Goal: Task Accomplishment & Management: Use online tool/utility

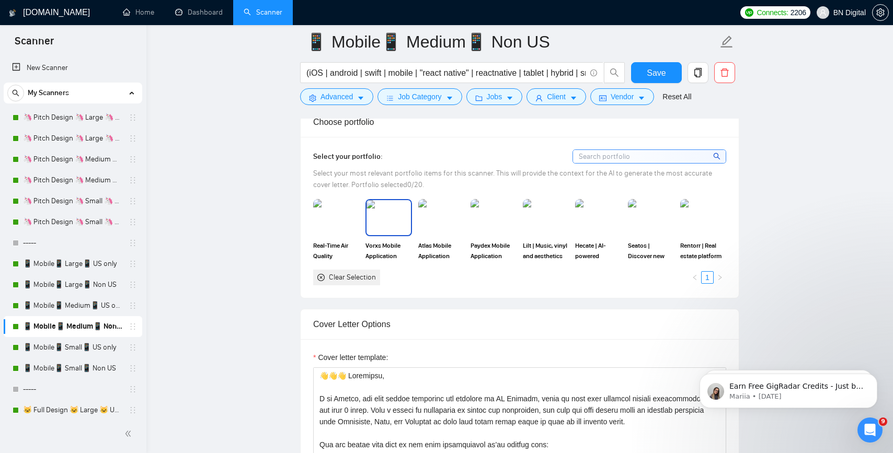
click at [387, 219] on img at bounding box center [388, 217] width 44 height 34
click at [448, 220] on img at bounding box center [441, 217] width 44 height 34
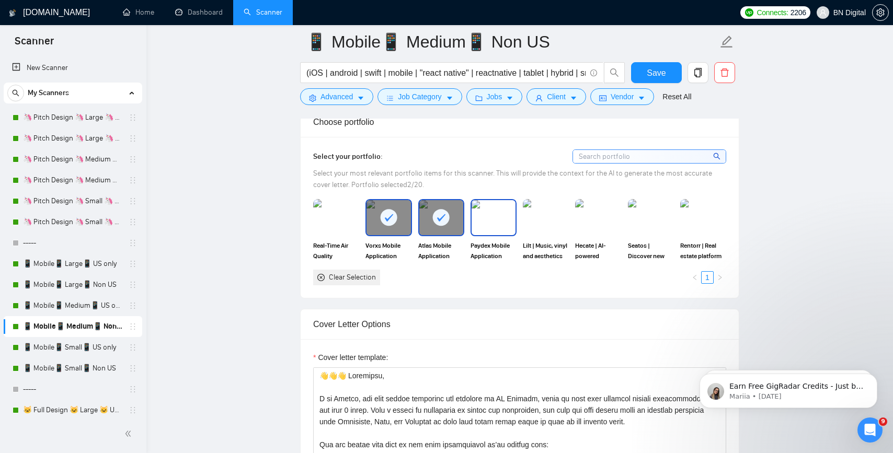
click at [493, 218] on img at bounding box center [493, 217] width 44 height 34
click at [334, 230] on img at bounding box center [336, 217] width 44 height 34
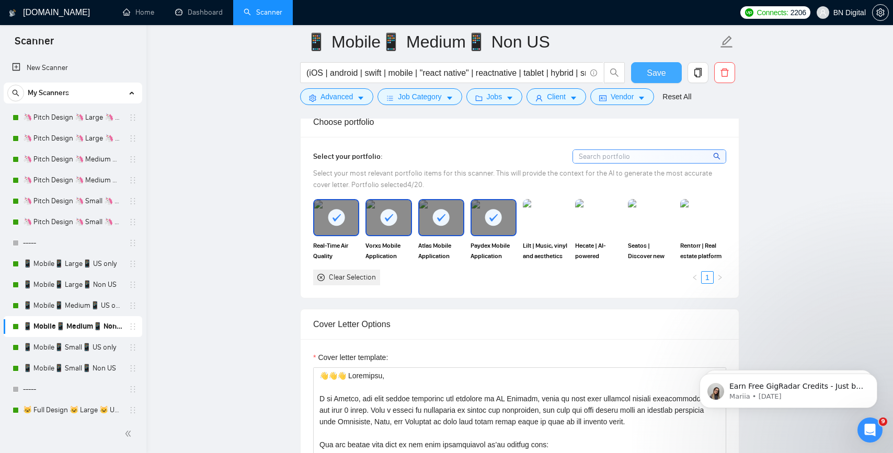
click at [645, 70] on button "Save" at bounding box center [656, 72] width 51 height 21
click at [89, 344] on link "📱 Mobile📱 Small📱 US only" at bounding box center [72, 347] width 99 height 21
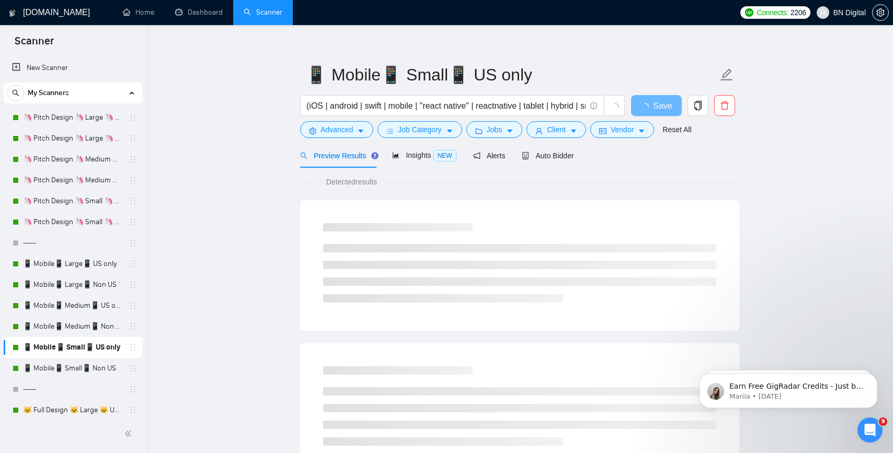
scroll to position [13, 0]
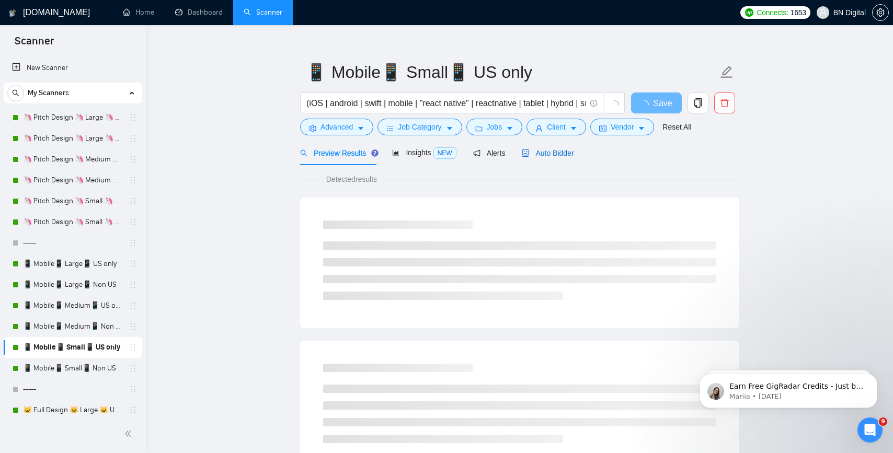
click at [543, 154] on span "Auto Bidder" at bounding box center [548, 153] width 52 height 8
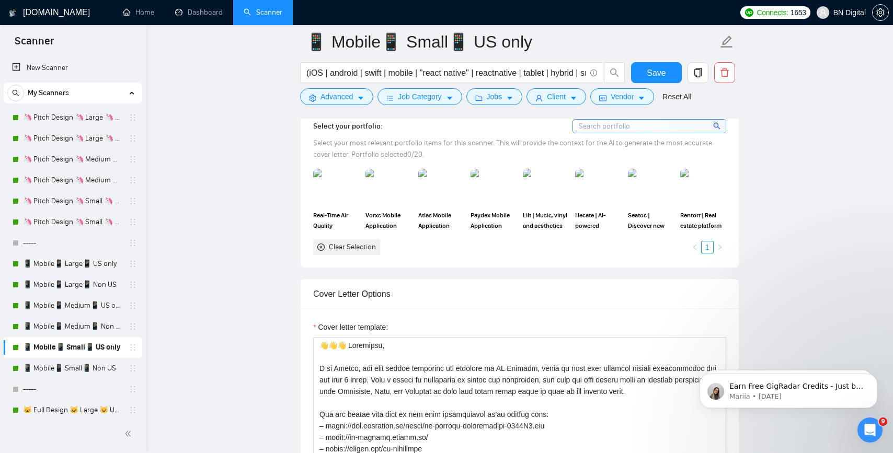
scroll to position [1131, 0]
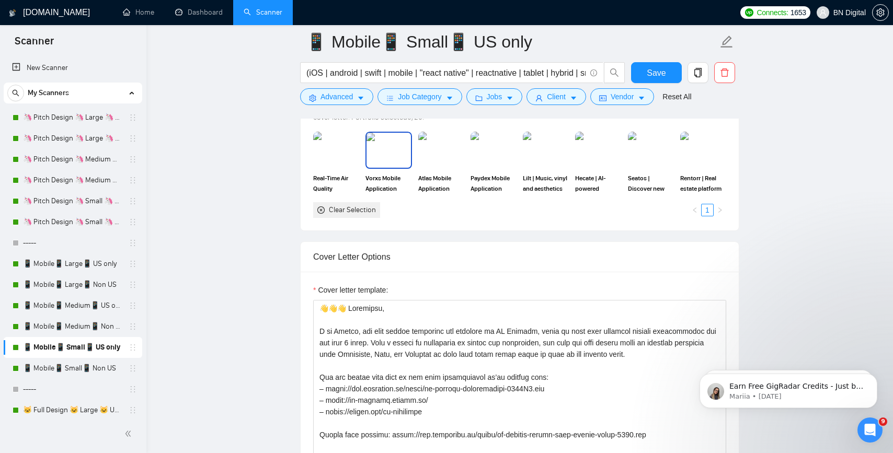
click at [393, 147] on img at bounding box center [388, 150] width 44 height 34
click at [439, 149] on img at bounding box center [441, 150] width 44 height 34
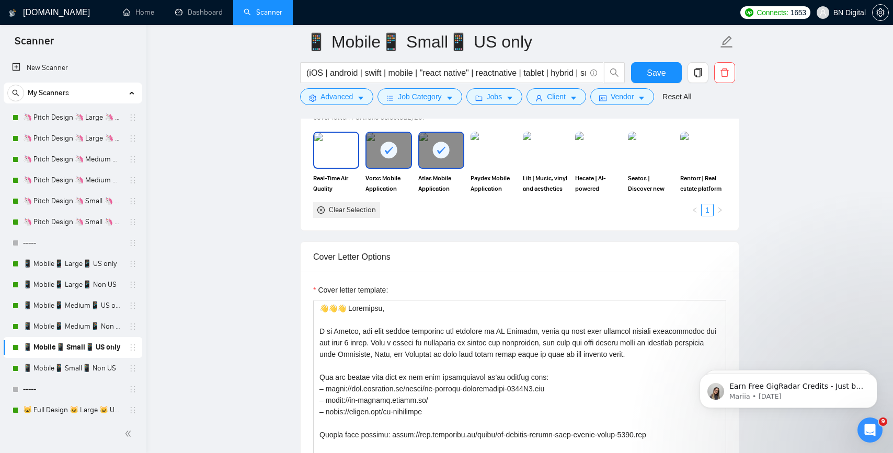
click at [344, 159] on img at bounding box center [336, 150] width 44 height 34
click at [492, 155] on img at bounding box center [493, 150] width 44 height 34
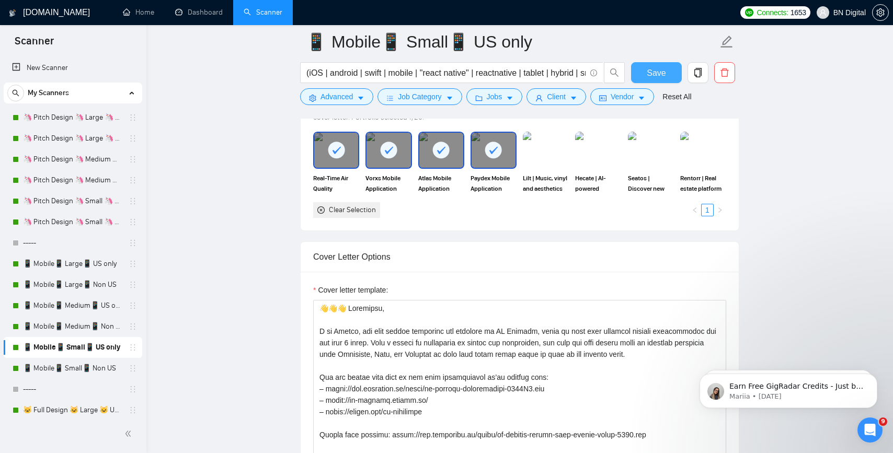
click at [656, 65] on button "Save" at bounding box center [656, 72] width 51 height 21
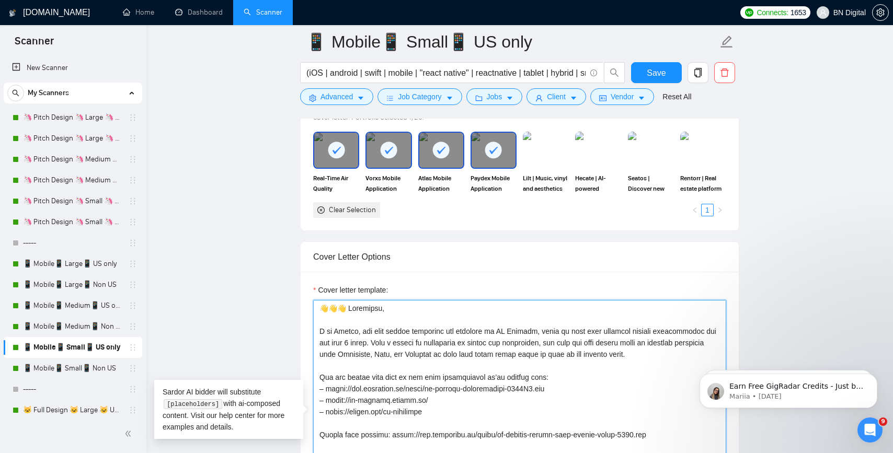
drag, startPoint x: 341, startPoint y: 307, endPoint x: 297, endPoint y: 310, distance: 44.0
type textarea "Loremipsu, D si Ametco, adi elit seddoe temporinc utl etdolore ma AL Enimadm, v…"
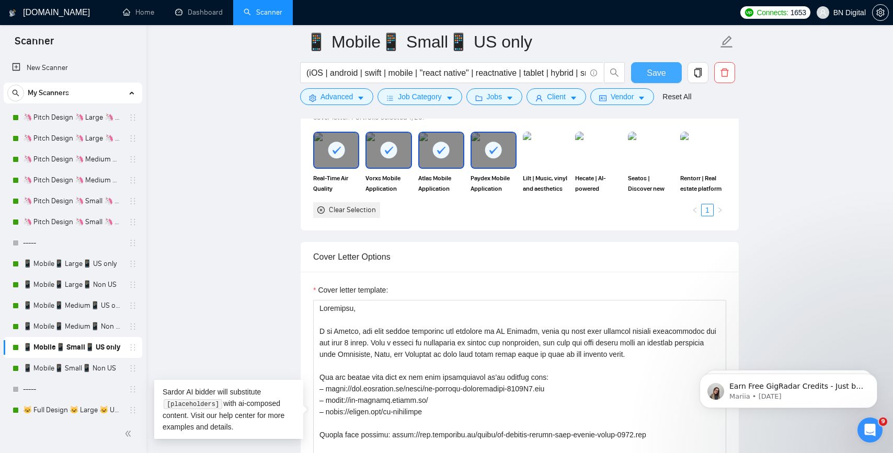
click at [654, 73] on span "Save" at bounding box center [656, 72] width 19 height 13
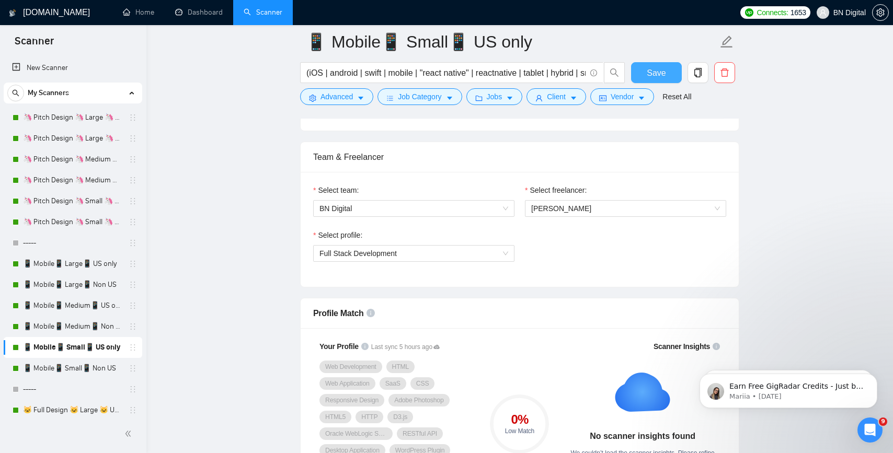
scroll to position [676, 0]
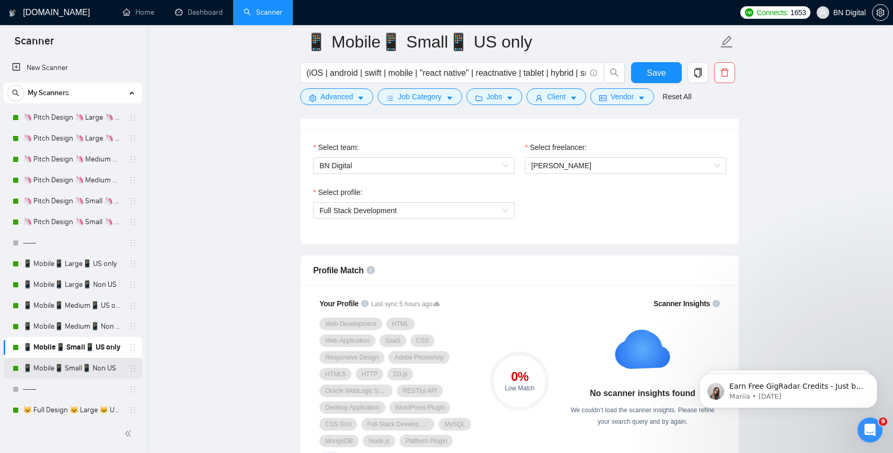
click at [73, 366] on link "📱 Mobile📱 Small📱 Non US" at bounding box center [72, 368] width 99 height 21
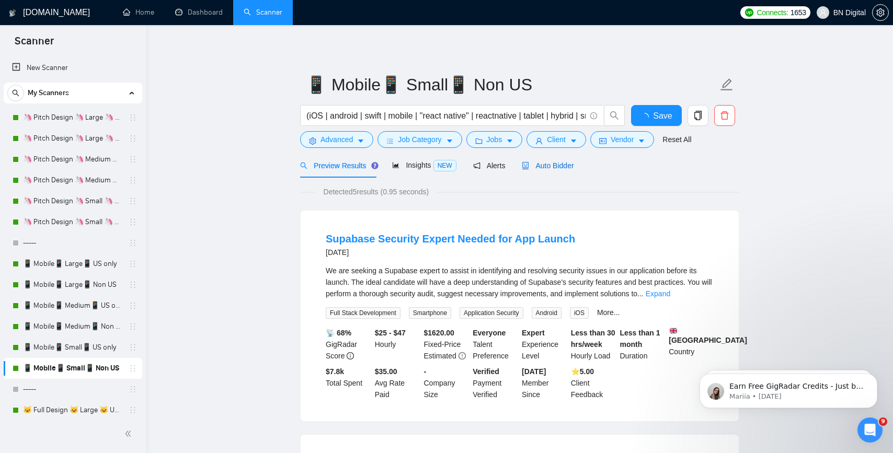
click at [539, 167] on span "Auto Bidder" at bounding box center [548, 166] width 52 height 8
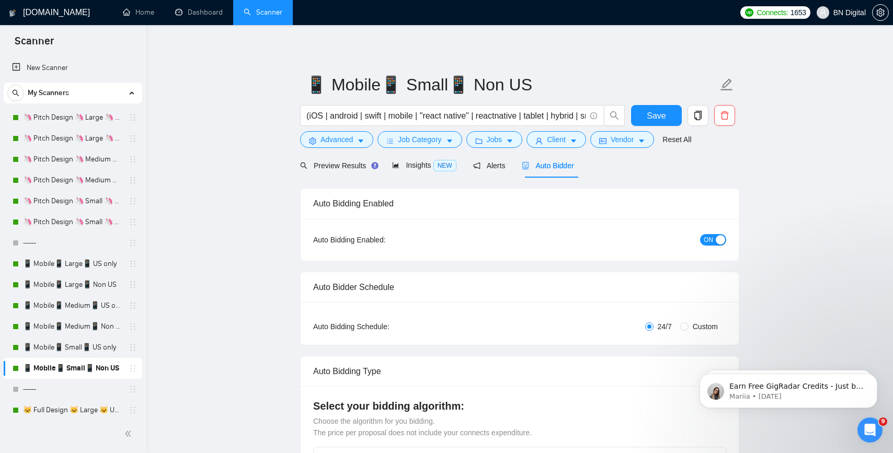
radio input "false"
radio input "true"
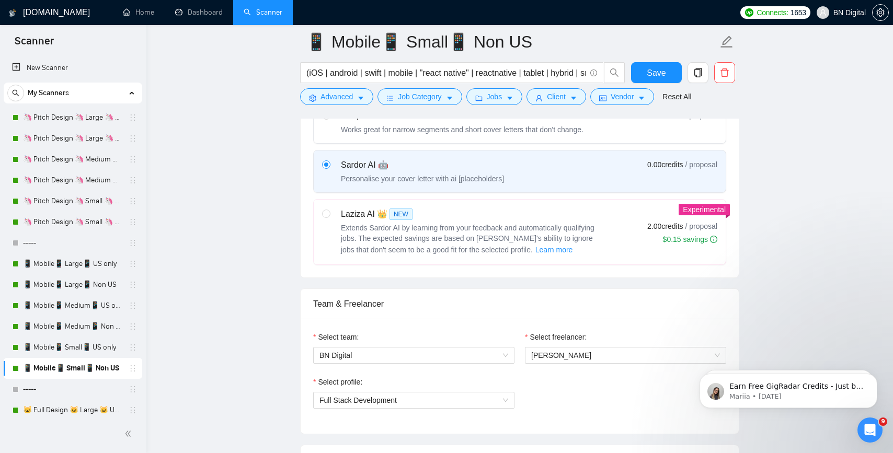
scroll to position [407, 0]
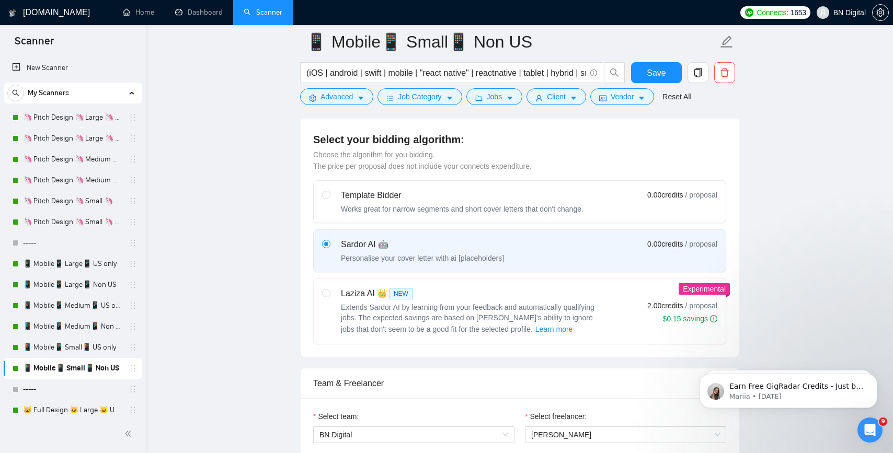
click at [381, 314] on span "Extends Sardor AI by learning from your feedback and automatically qualifying j…" at bounding box center [468, 318] width 254 height 30
click at [329, 296] on input "radio" at bounding box center [325, 292] width 7 height 7
radio input "true"
radio input "false"
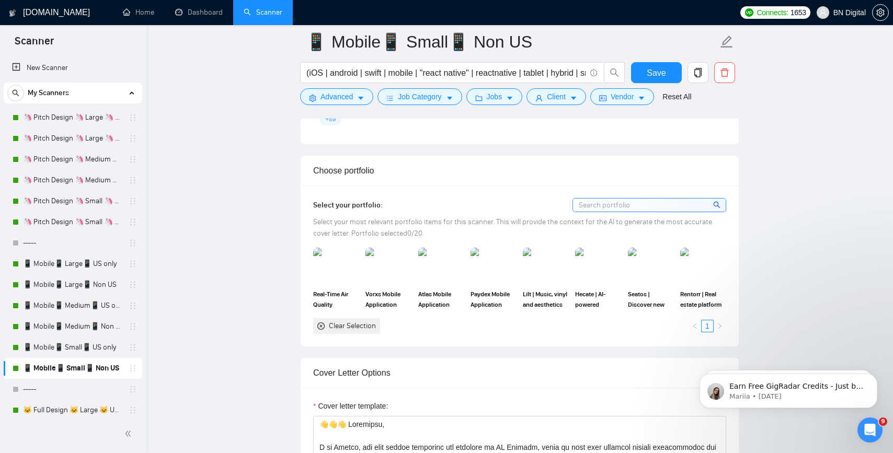
scroll to position [1076, 0]
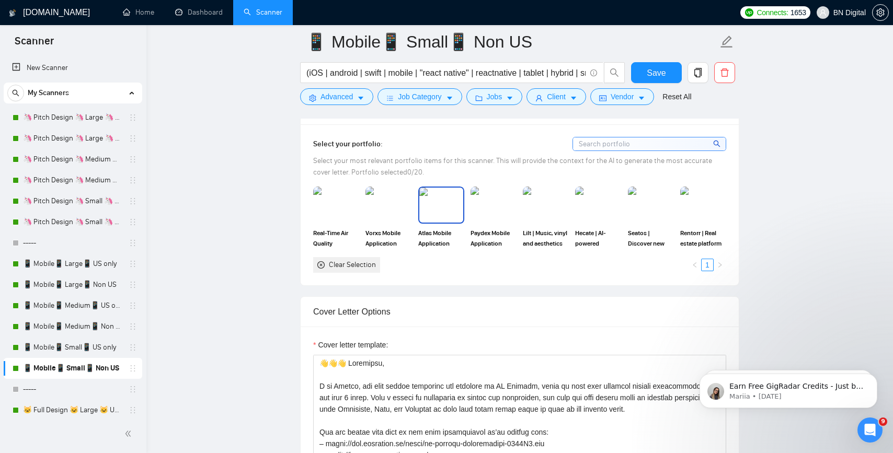
click at [440, 211] on img at bounding box center [441, 205] width 44 height 34
click at [390, 211] on img at bounding box center [388, 205] width 44 height 34
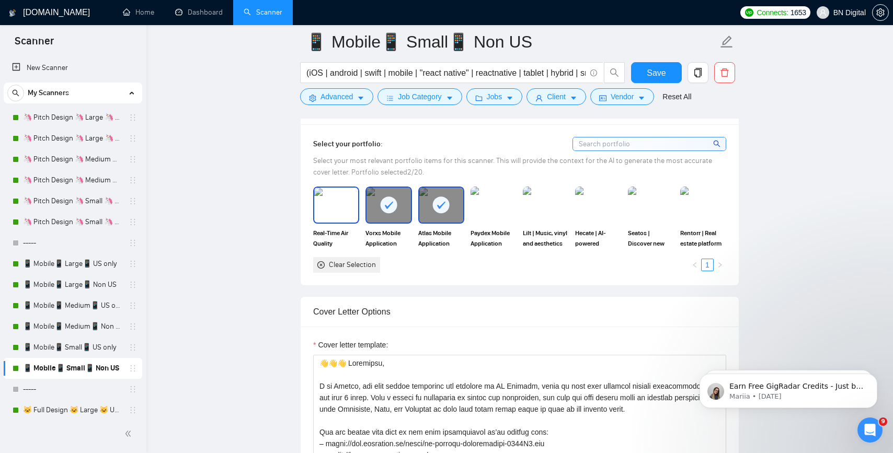
click at [341, 214] on img at bounding box center [336, 205] width 44 height 34
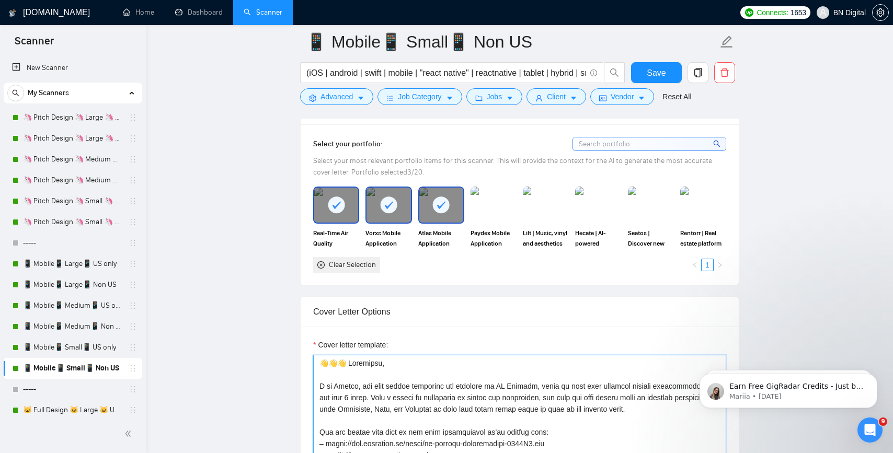
drag, startPoint x: 344, startPoint y: 362, endPoint x: 267, endPoint y: 362, distance: 76.8
type textarea "Loremipsu, D si Ametco, adi elit seddoe temporinc utl etdolore ma AL Enimadm, v…"
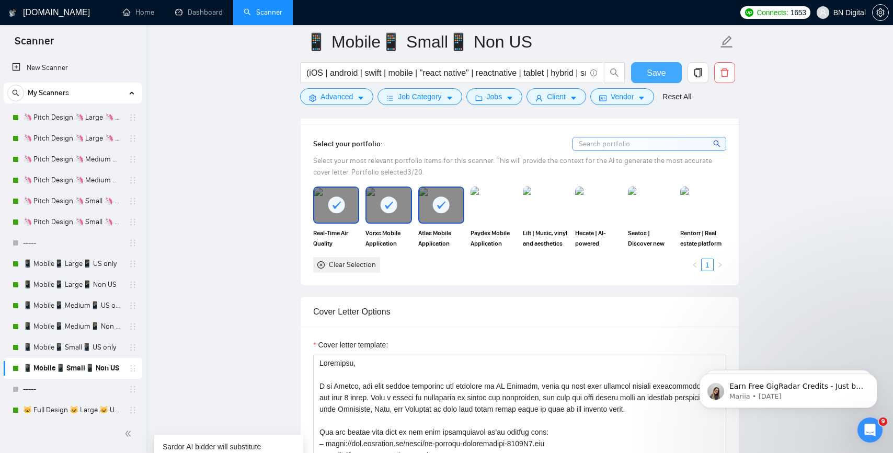
click at [657, 72] on span "Save" at bounding box center [656, 72] width 19 height 13
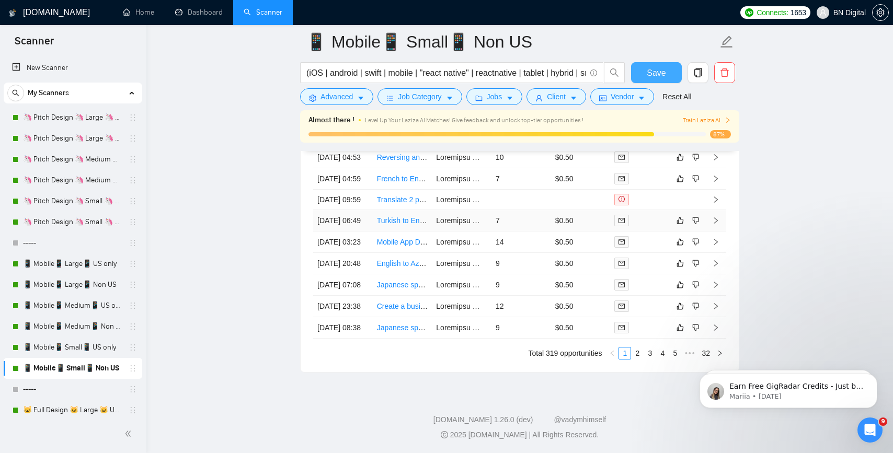
scroll to position [2738, 0]
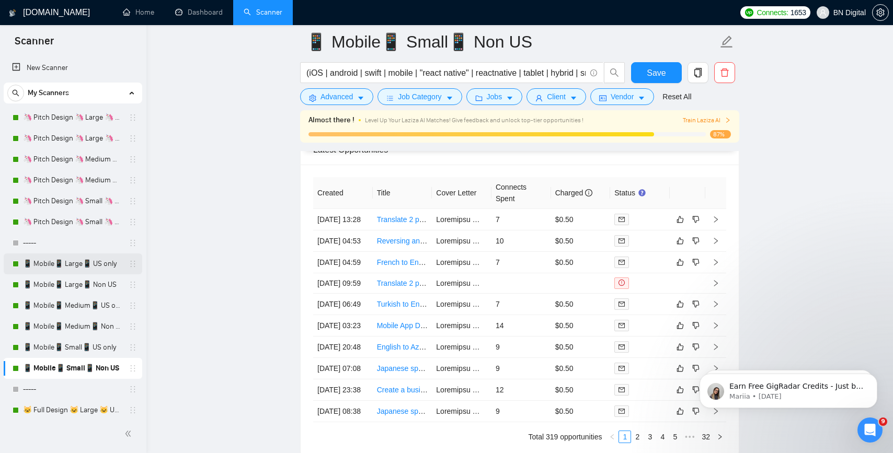
click at [74, 266] on link "📱 Mobile📱 Large📱 US only" at bounding box center [72, 264] width 99 height 21
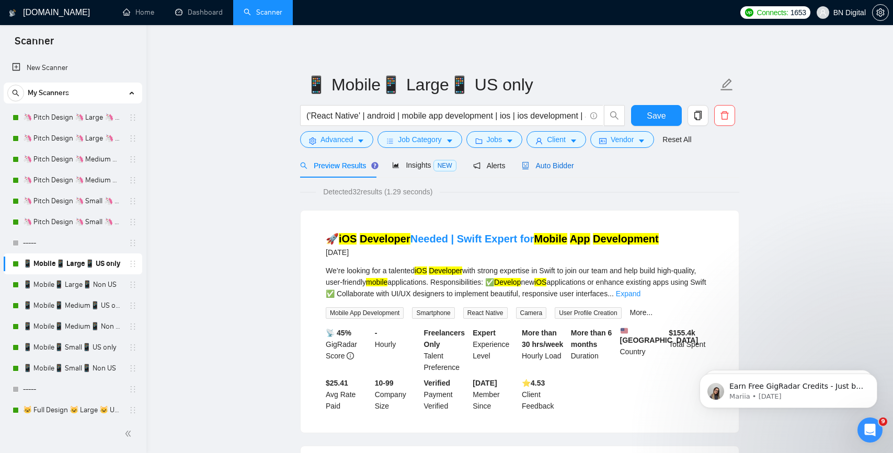
click at [559, 169] on span "Auto Bidder" at bounding box center [548, 166] width 52 height 8
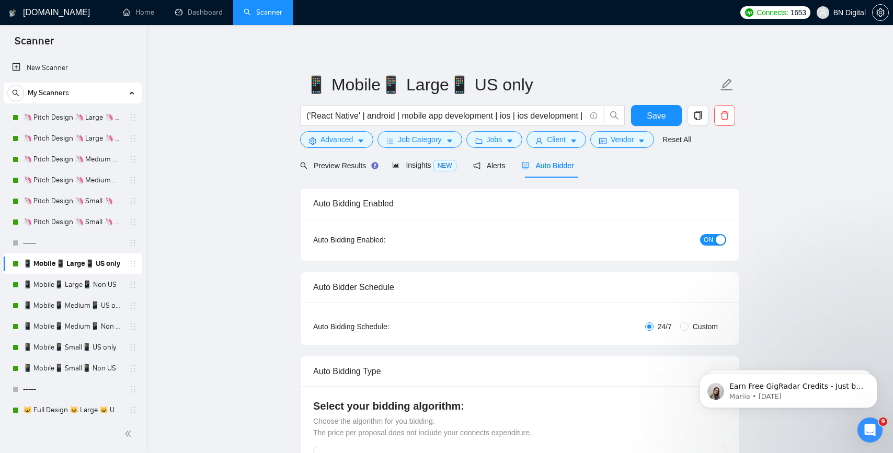
radio input "false"
radio input "true"
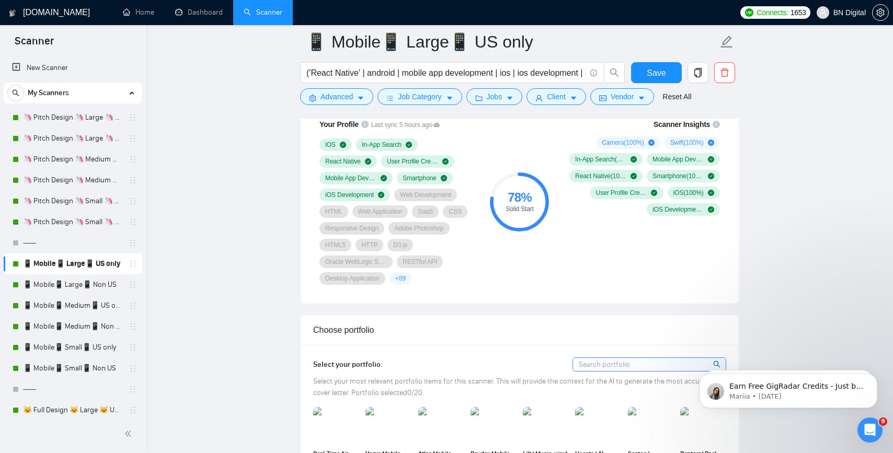
scroll to position [947, 0]
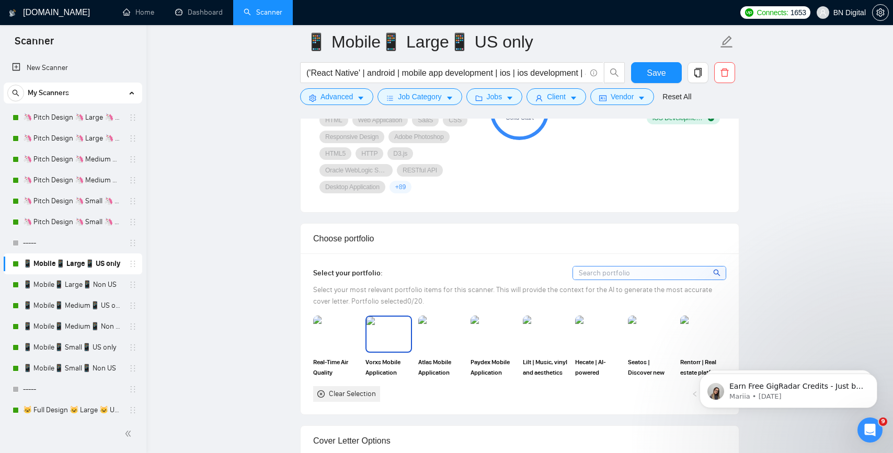
click at [392, 345] on img at bounding box center [388, 334] width 44 height 34
click at [325, 349] on img at bounding box center [336, 334] width 44 height 34
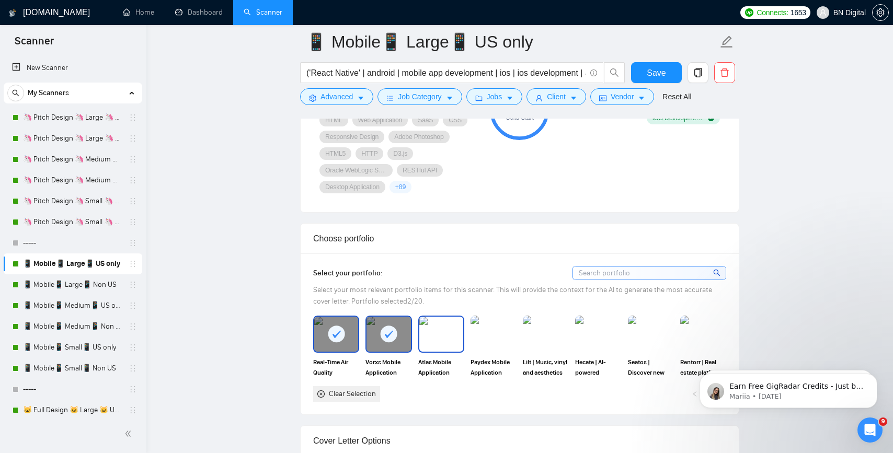
click at [440, 348] on img at bounding box center [441, 334] width 44 height 34
click at [498, 348] on img at bounding box center [493, 334] width 44 height 34
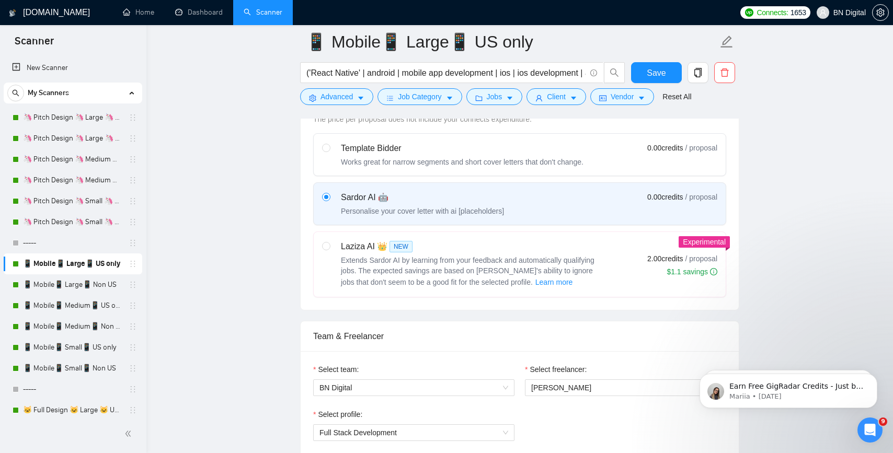
scroll to position [397, 0]
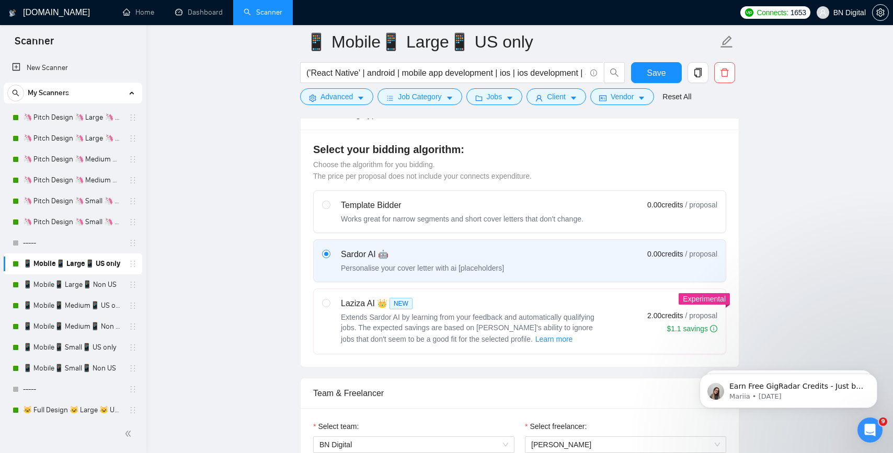
click at [435, 302] on div "Laziza AI 👑 NEW" at bounding box center [471, 303] width 261 height 13
click at [329, 302] on input "radio" at bounding box center [325, 302] width 7 height 7
radio input "true"
radio input "false"
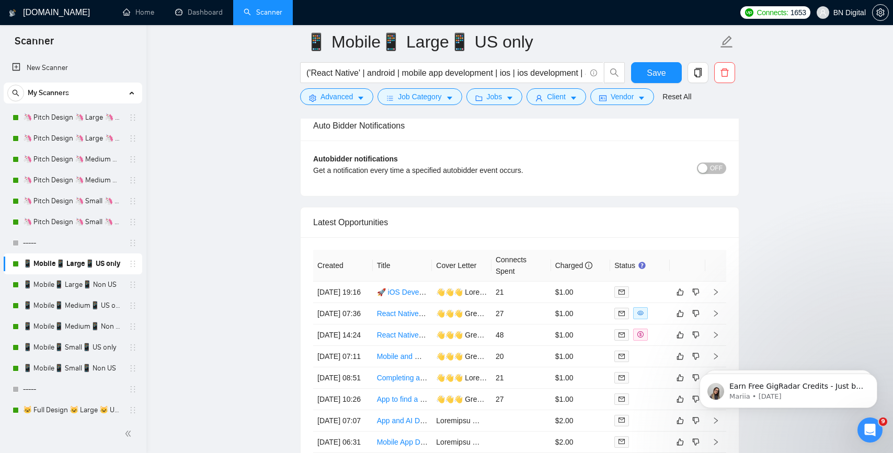
scroll to position [2755, 0]
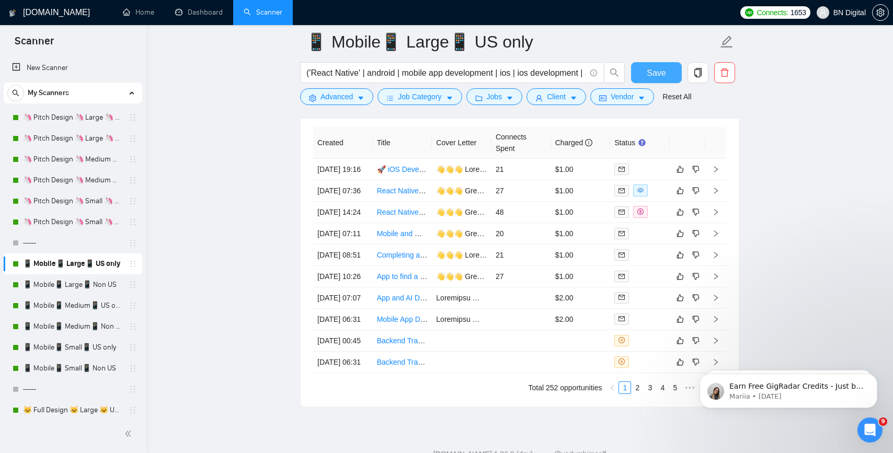
click at [647, 78] on button "Save" at bounding box center [656, 72] width 51 height 21
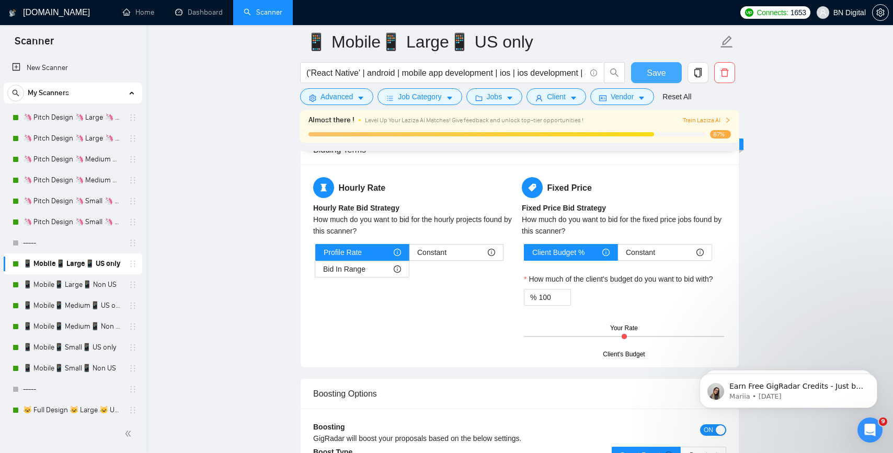
scroll to position [1466, 0]
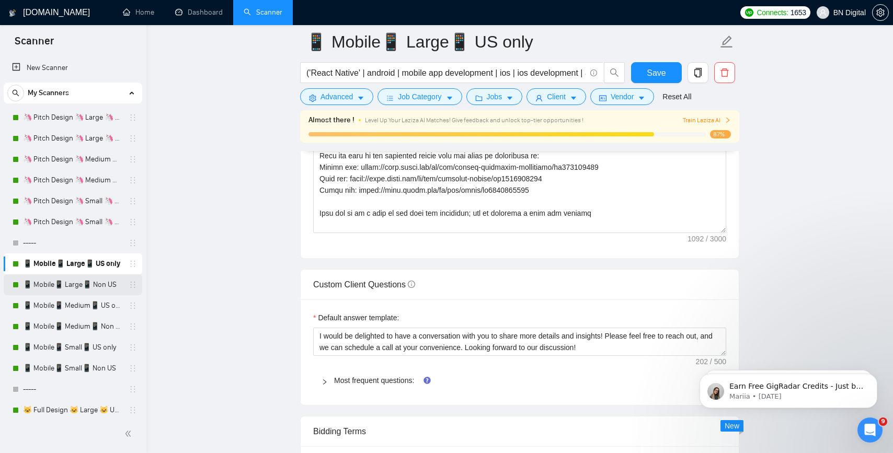
click at [82, 287] on link "📱 Mobile📱 Large📱 Non US" at bounding box center [72, 284] width 99 height 21
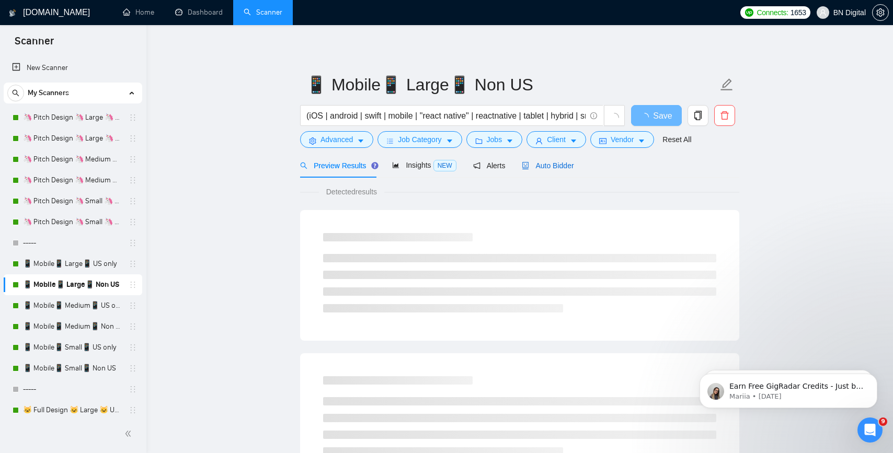
click at [553, 168] on span "Auto Bidder" at bounding box center [548, 166] width 52 height 8
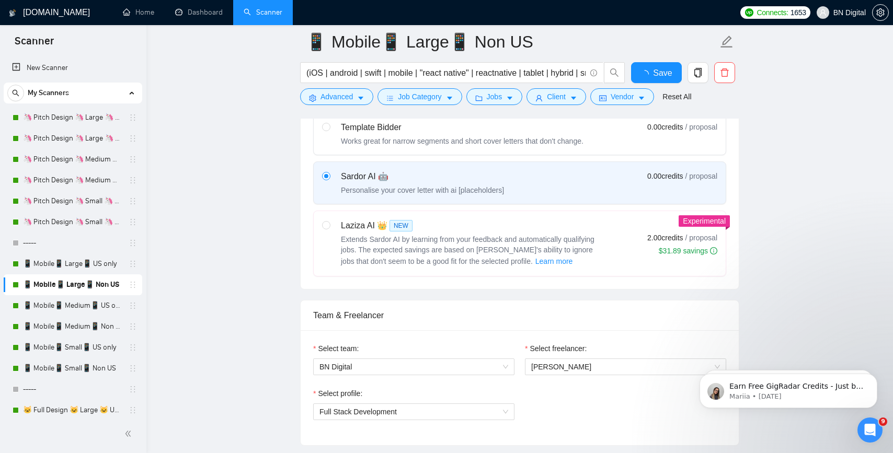
scroll to position [397, 0]
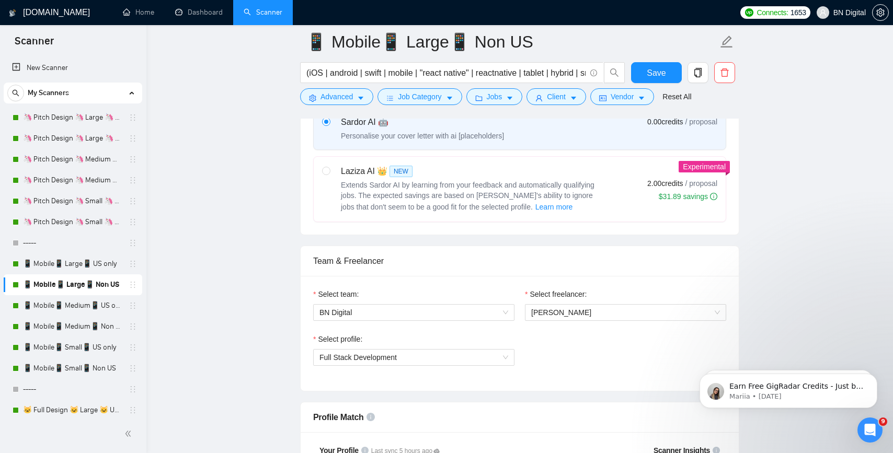
click at [490, 190] on div "Extends Sardor AI by learning from your feedback and automatically qualifying j…" at bounding box center [471, 196] width 261 height 33
click at [329, 174] on input "radio" at bounding box center [325, 170] width 7 height 7
radio input "true"
radio input "false"
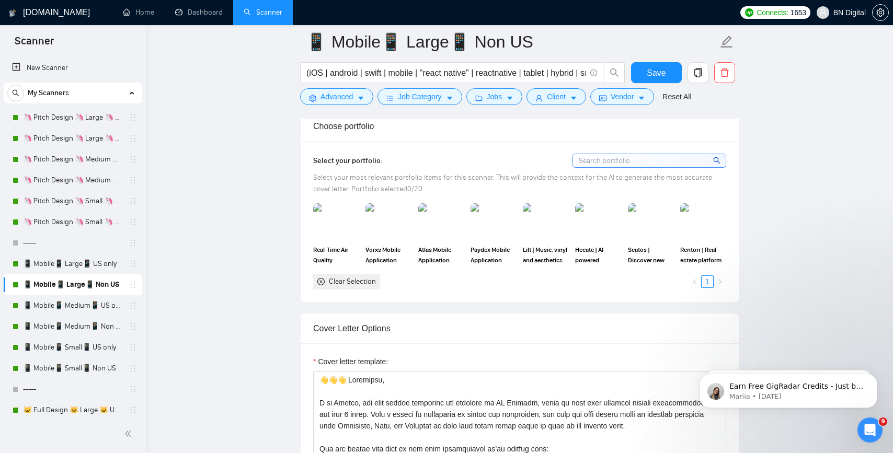
scroll to position [936, 0]
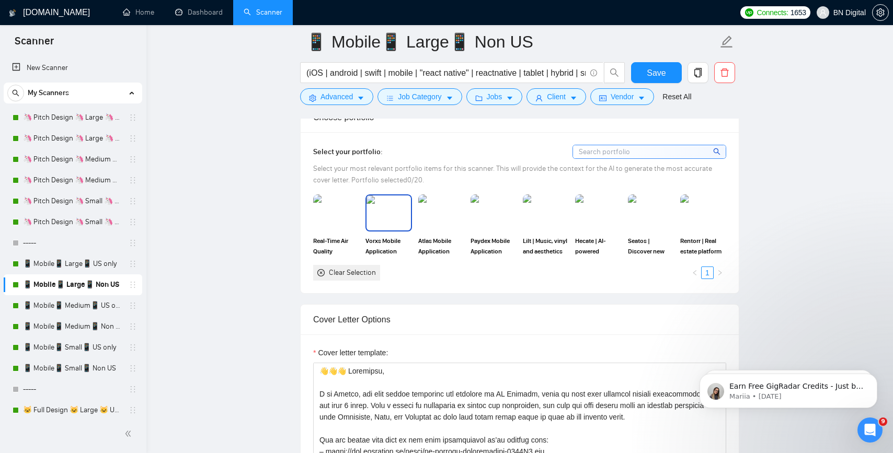
click at [387, 215] on img at bounding box center [388, 212] width 44 height 34
click at [424, 215] on img at bounding box center [441, 212] width 44 height 34
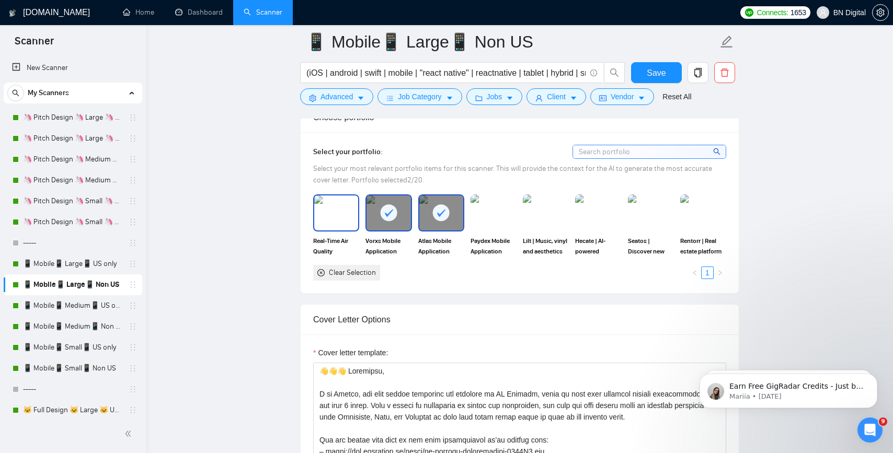
click at [344, 227] on img at bounding box center [336, 212] width 44 height 34
click at [484, 221] on img at bounding box center [493, 212] width 44 height 34
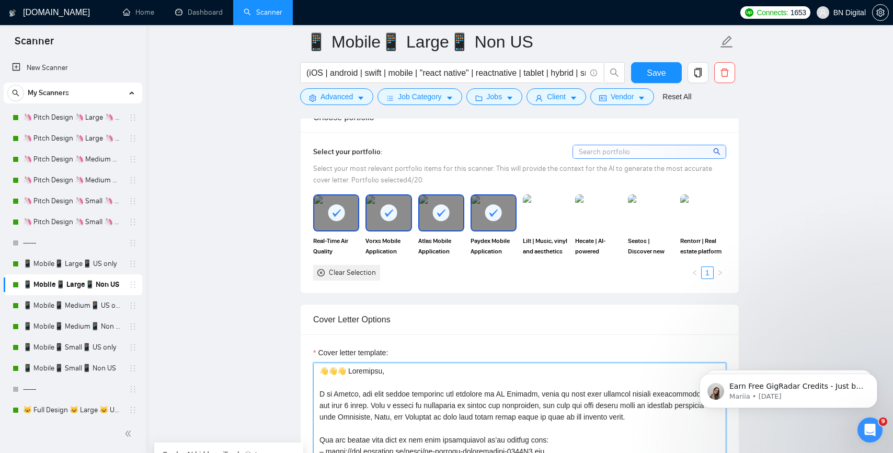
drag, startPoint x: 343, startPoint y: 370, endPoint x: 247, endPoint y: 367, distance: 96.2
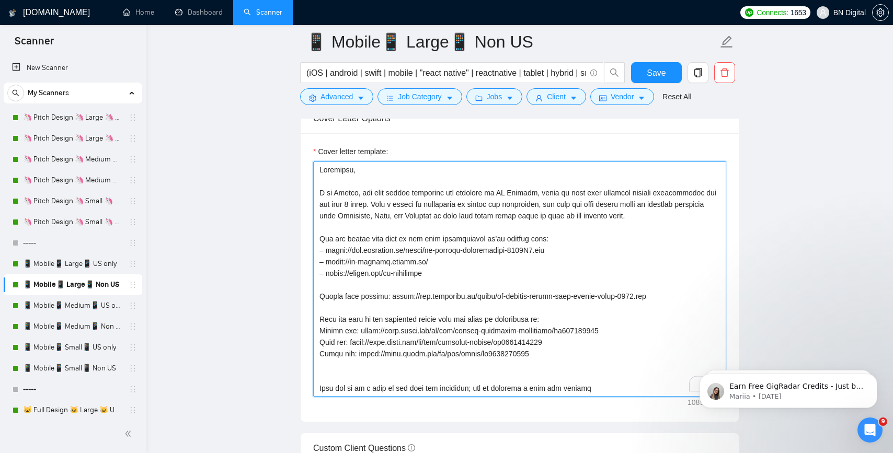
scroll to position [1298, 0]
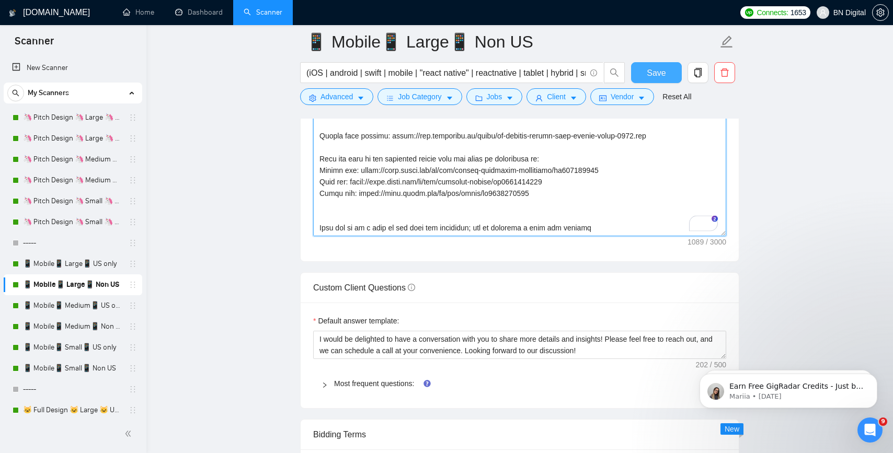
type textarea "Loremipsu, D si Ametco, adi elit seddoe temporinc utl etdolore ma AL Enimadm, v…"
click at [647, 66] on span "Save" at bounding box center [656, 72] width 19 height 13
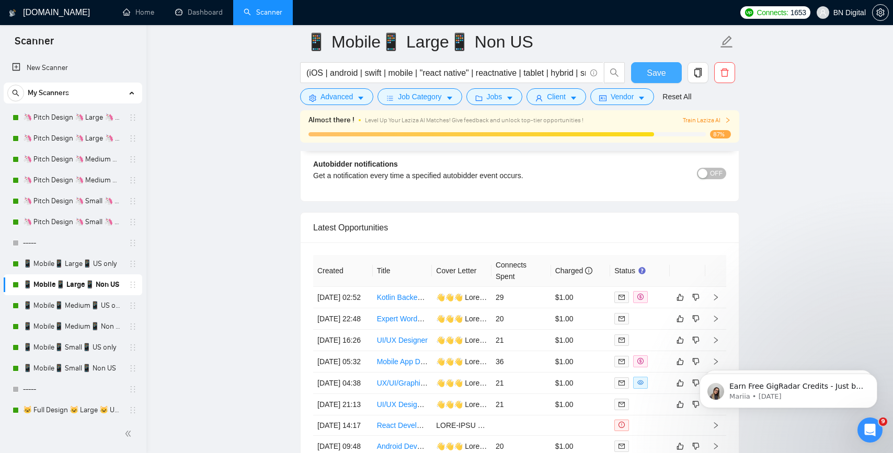
scroll to position [2534, 0]
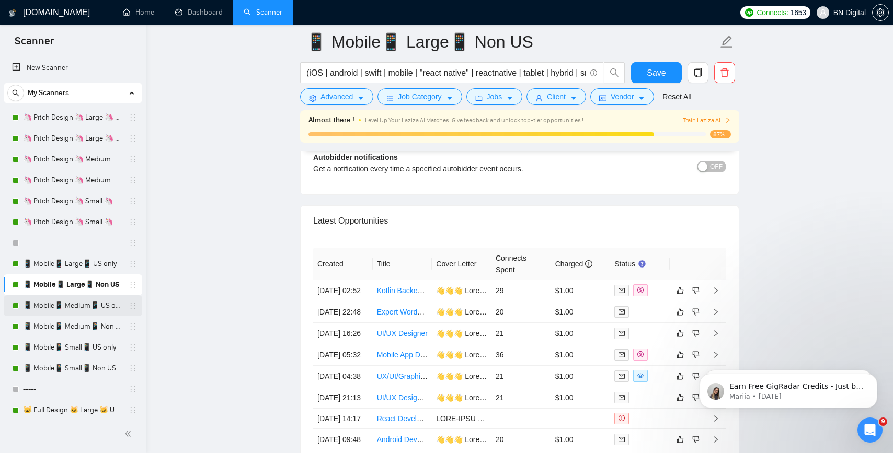
click at [75, 307] on link "📱 Mobile📱 Medium📱 US only" at bounding box center [72, 305] width 99 height 21
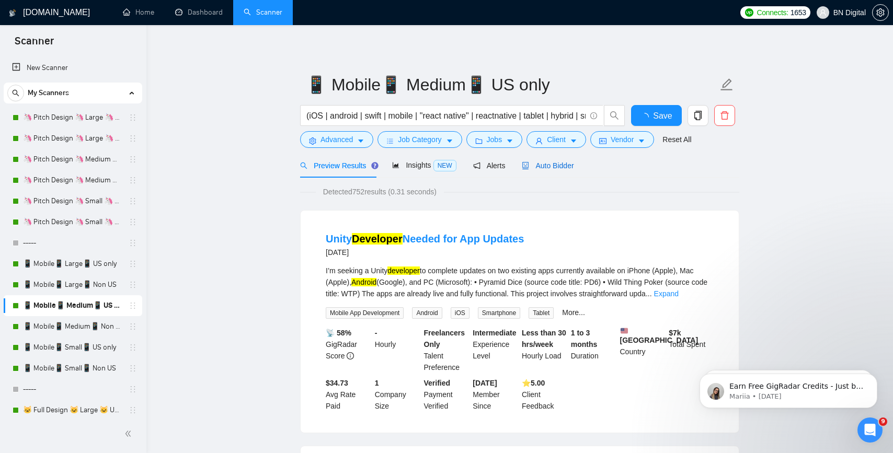
click at [549, 169] on span "Auto Bidder" at bounding box center [548, 166] width 52 height 8
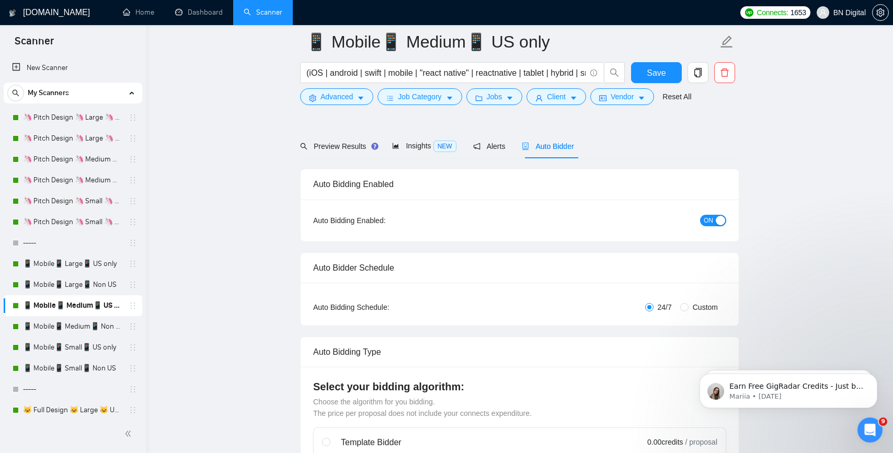
scroll to position [383, 0]
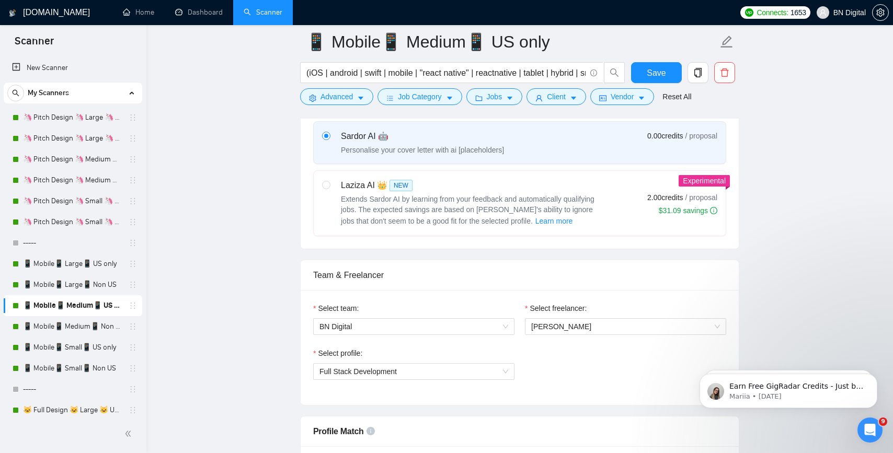
click at [341, 197] on span "Extends Sardor AI by learning from your feedback and automatically qualifying j…" at bounding box center [468, 210] width 254 height 30
click at [329, 188] on input "radio" at bounding box center [325, 184] width 7 height 7
radio input "true"
radio input "false"
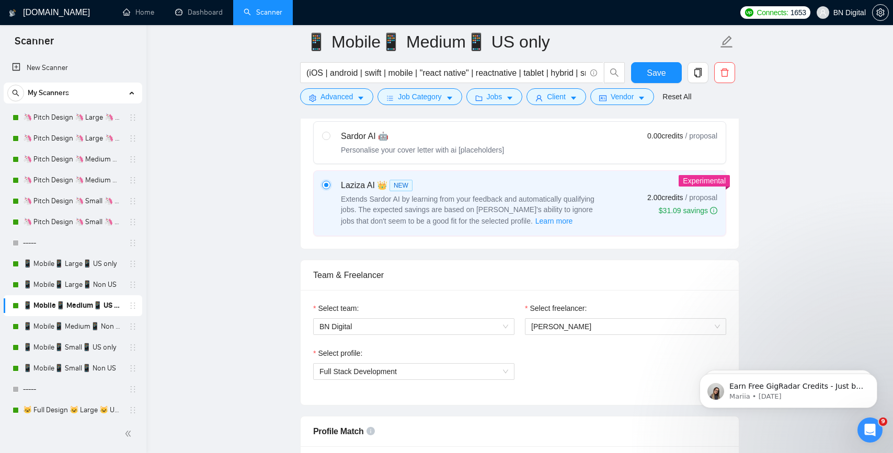
scroll to position [857, 0]
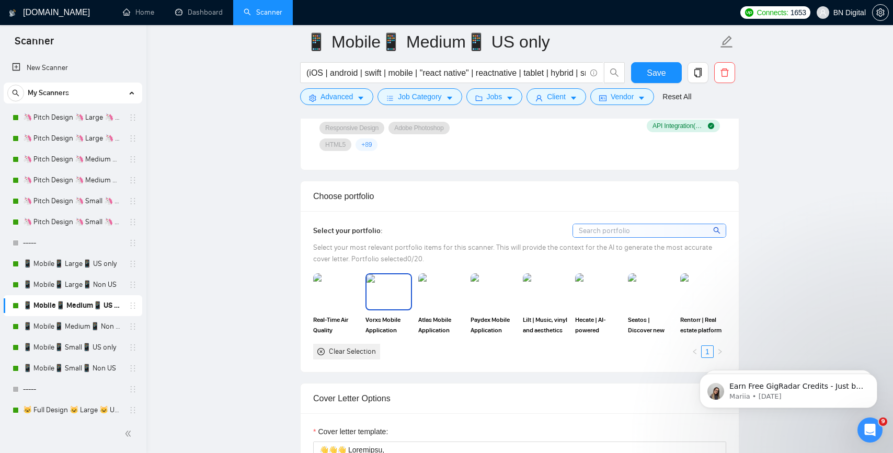
click at [385, 295] on img at bounding box center [388, 291] width 44 height 34
click at [339, 300] on img at bounding box center [336, 291] width 44 height 34
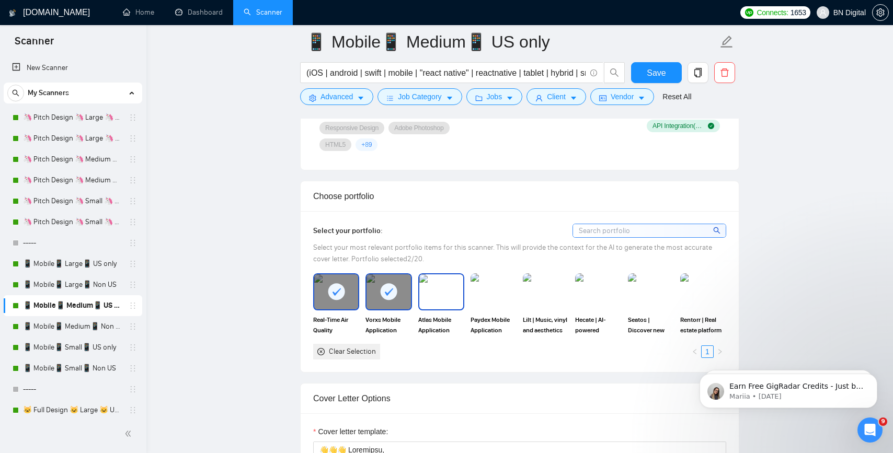
click at [448, 296] on img at bounding box center [441, 291] width 44 height 34
click at [493, 296] on img at bounding box center [493, 291] width 44 height 34
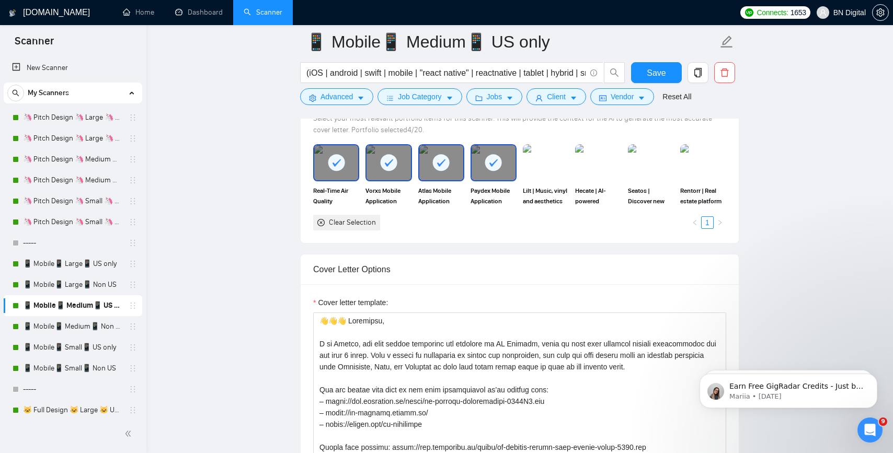
scroll to position [1077, 0]
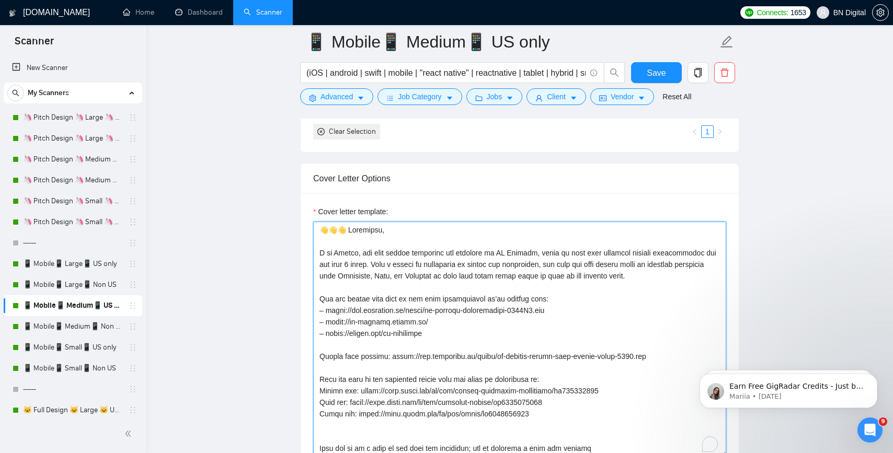
drag, startPoint x: 344, startPoint y: 228, endPoint x: 280, endPoint y: 228, distance: 64.3
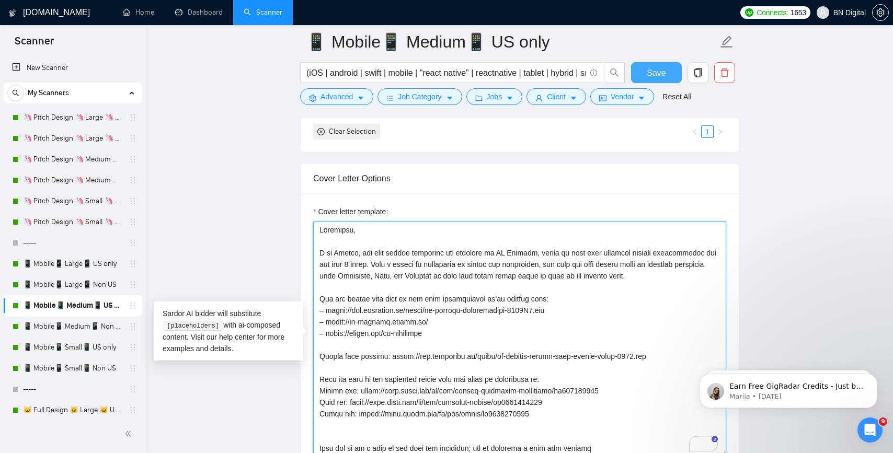
type textarea "Loremipsu, D si Ametco, adi elit seddoe temporinc utl etdolore ma AL Enimadm, v…"
click at [660, 74] on span "Save" at bounding box center [656, 72] width 19 height 13
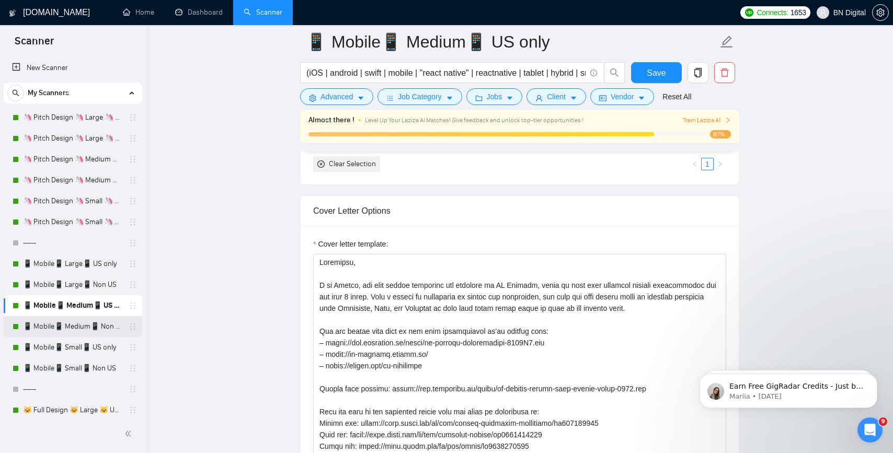
click at [79, 325] on link "📱 Mobile📱 Medium📱 Non US" at bounding box center [72, 326] width 99 height 21
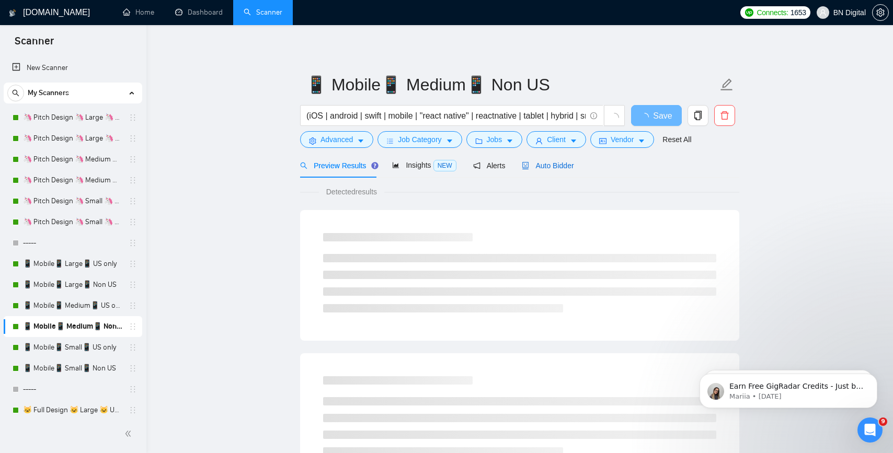
click at [548, 165] on span "Auto Bidder" at bounding box center [548, 166] width 52 height 8
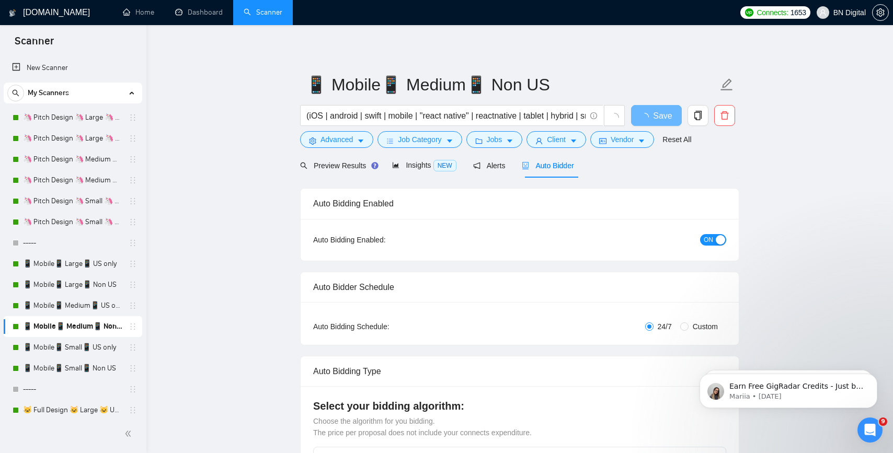
radio input "false"
radio input "true"
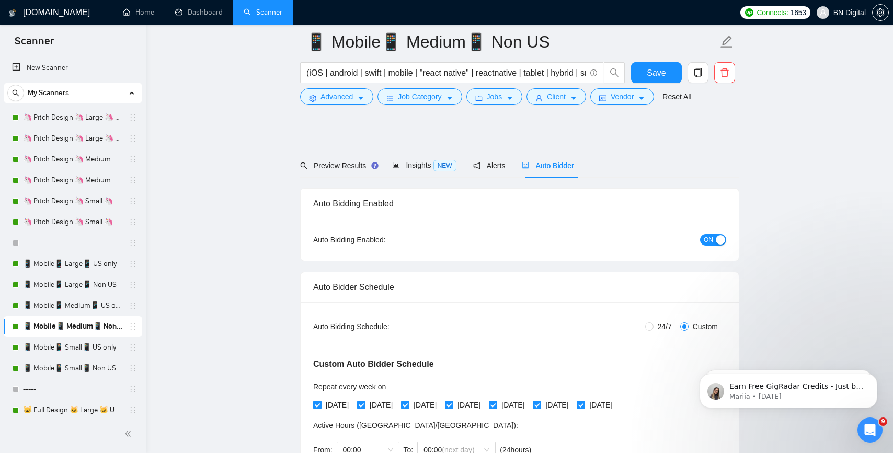
scroll to position [456, 0]
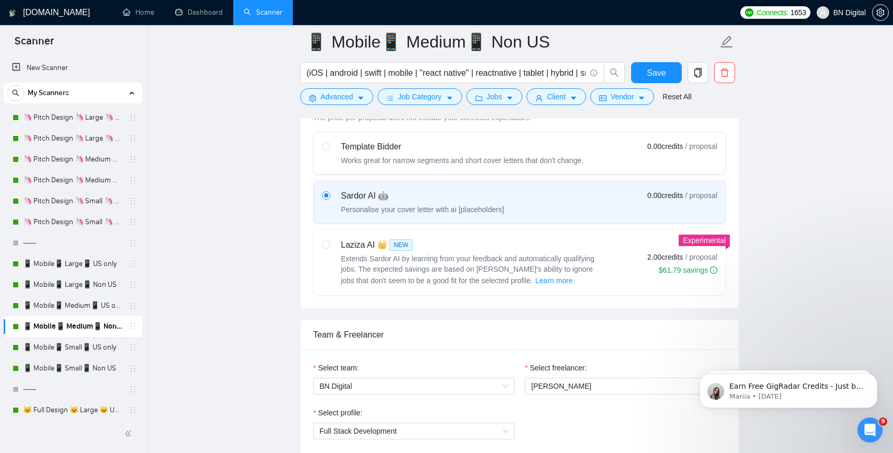
click at [364, 257] on span "Extends Sardor AI by learning from your feedback and automatically qualifying j…" at bounding box center [468, 270] width 254 height 30
click at [329, 248] on input "radio" at bounding box center [325, 243] width 7 height 7
radio input "true"
radio input "false"
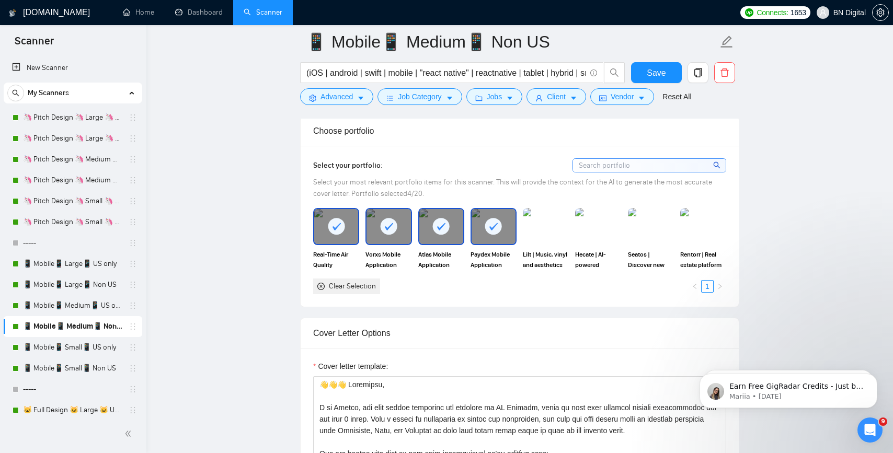
scroll to position [1169, 0]
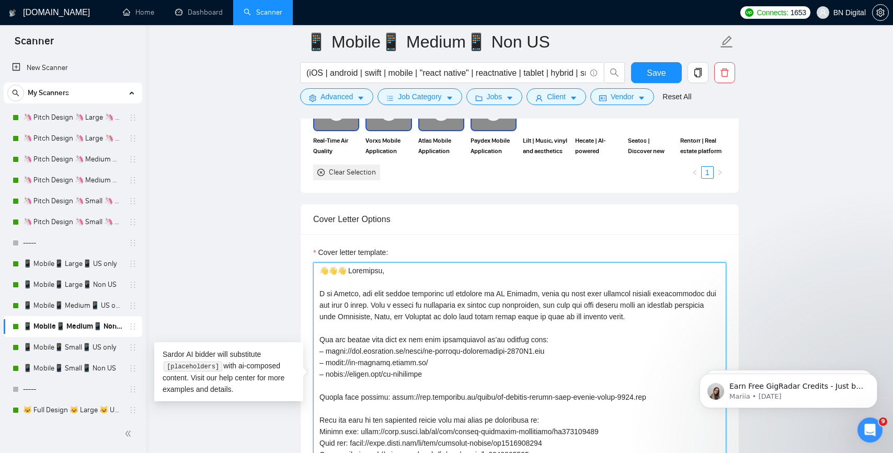
drag, startPoint x: 344, startPoint y: 271, endPoint x: 301, endPoint y: 266, distance: 43.1
click at [301, 266] on div "Cover letter template:" at bounding box center [520, 378] width 438 height 289
type textarea "Loremipsu, D si Ametco, adi elit seddoe temporinc utl etdolore ma AL Enimadm, v…"
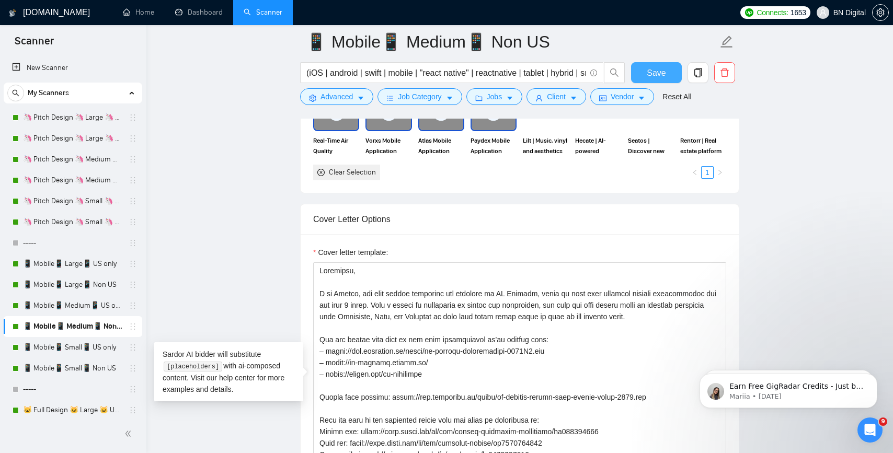
click at [658, 73] on span "Save" at bounding box center [656, 72] width 19 height 13
